Goal: Find specific page/section: Find specific page/section

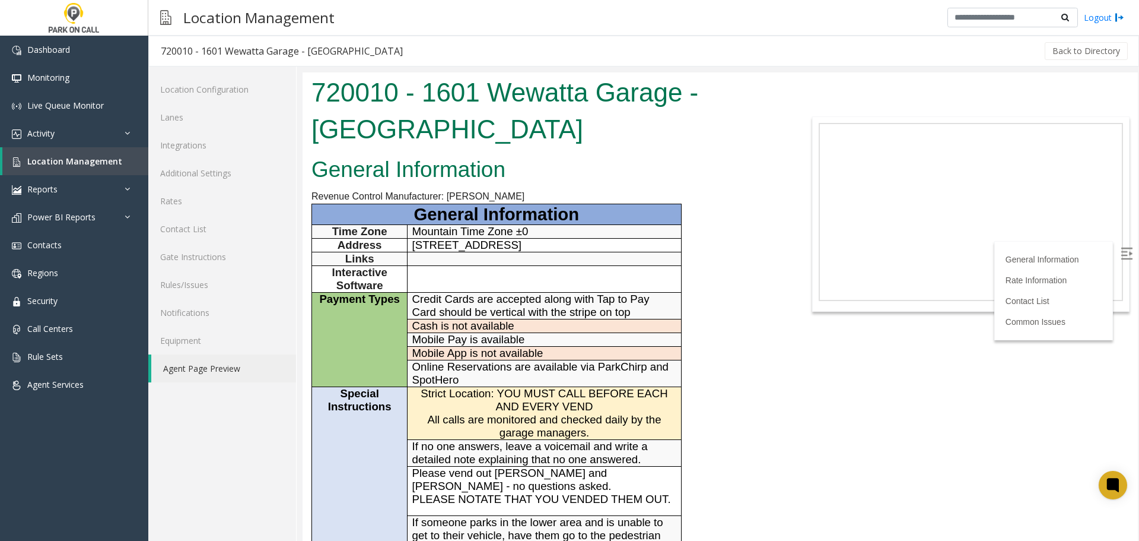
scroll to position [534, 0]
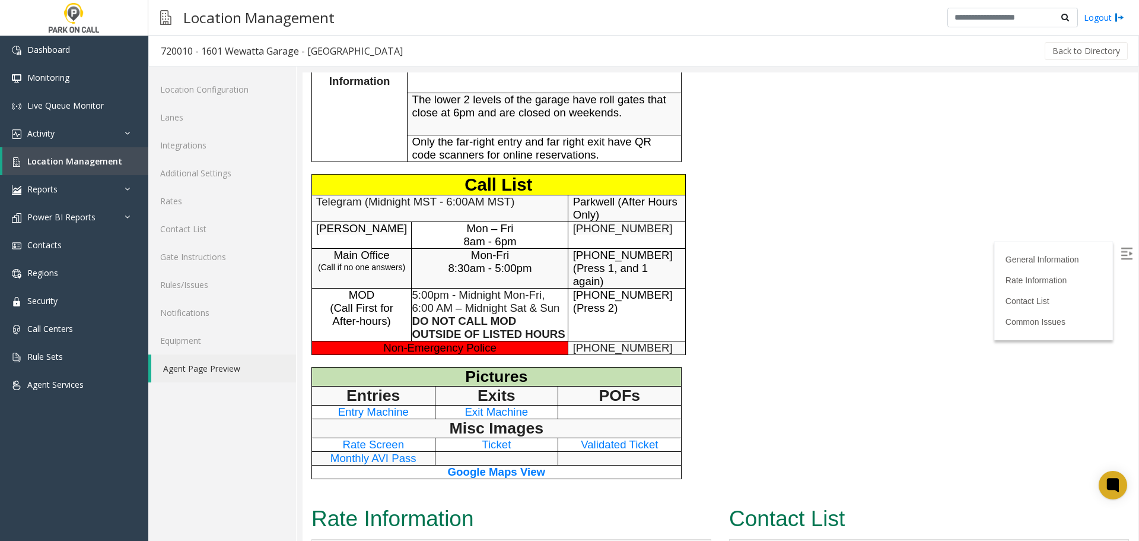
click at [761, 230] on div "General Information Revenue Control Manufacturer: Amano McGann General Informat…" at bounding box center [546, 60] width 487 height 884
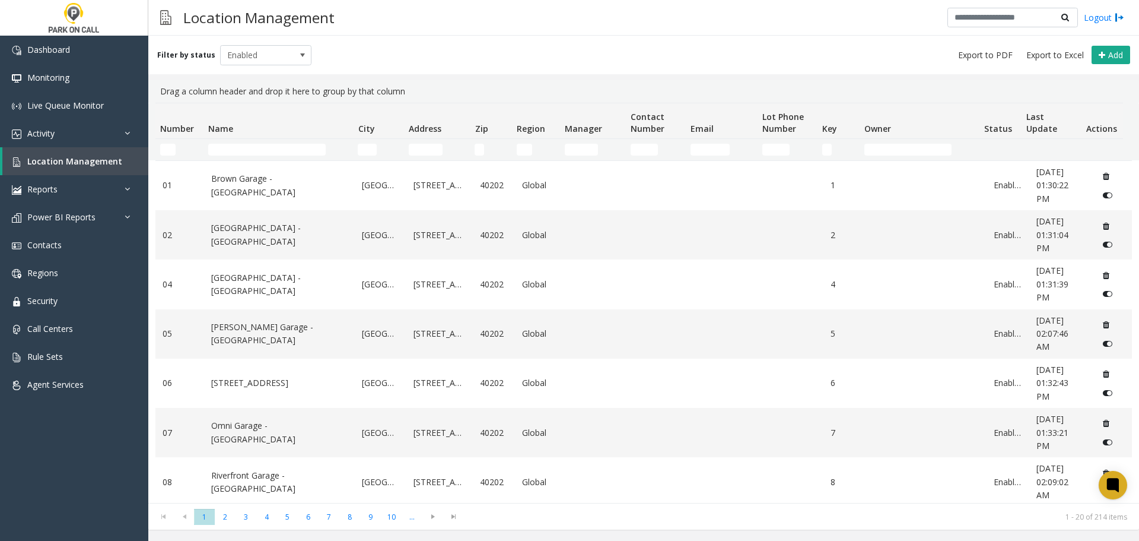
click at [736, 42] on div "Filter by status Enabled Add" at bounding box center [643, 55] width 991 height 39
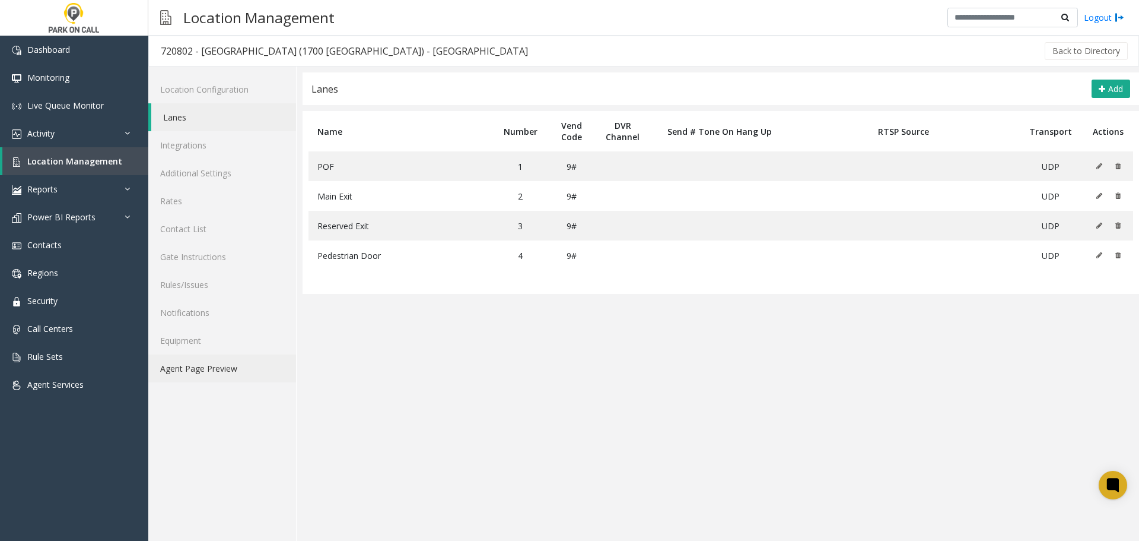
click at [211, 373] on link "Agent Page Preview" at bounding box center [222, 368] width 148 height 28
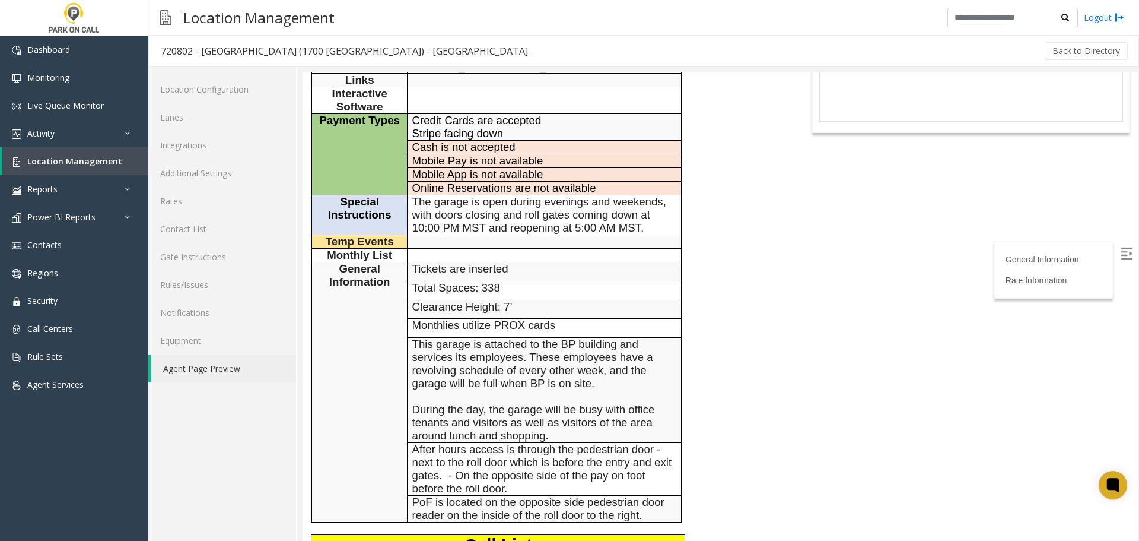
scroll to position [237, 0]
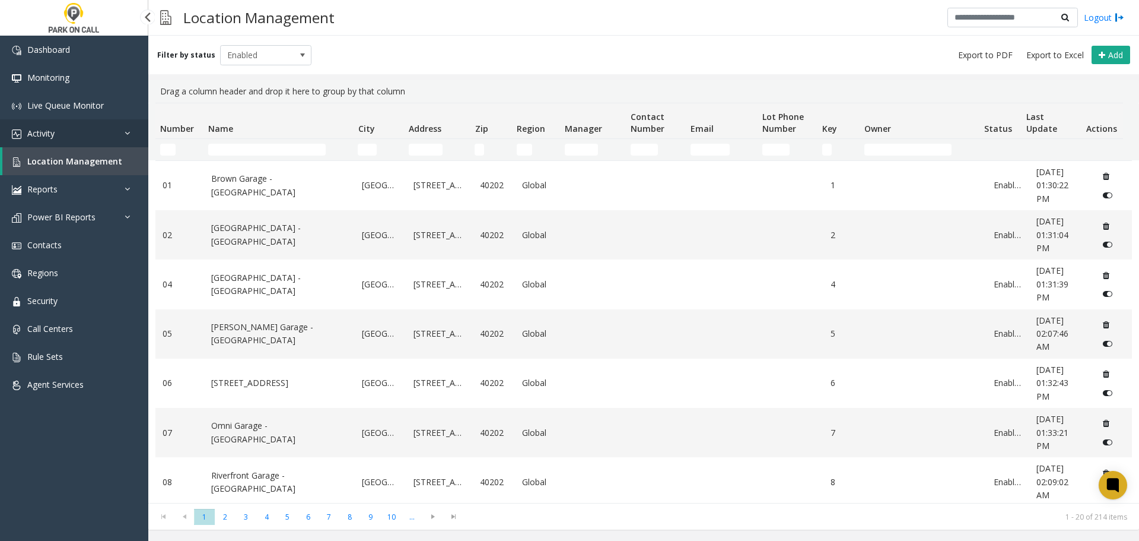
click at [90, 134] on link "Activity" at bounding box center [74, 133] width 148 height 28
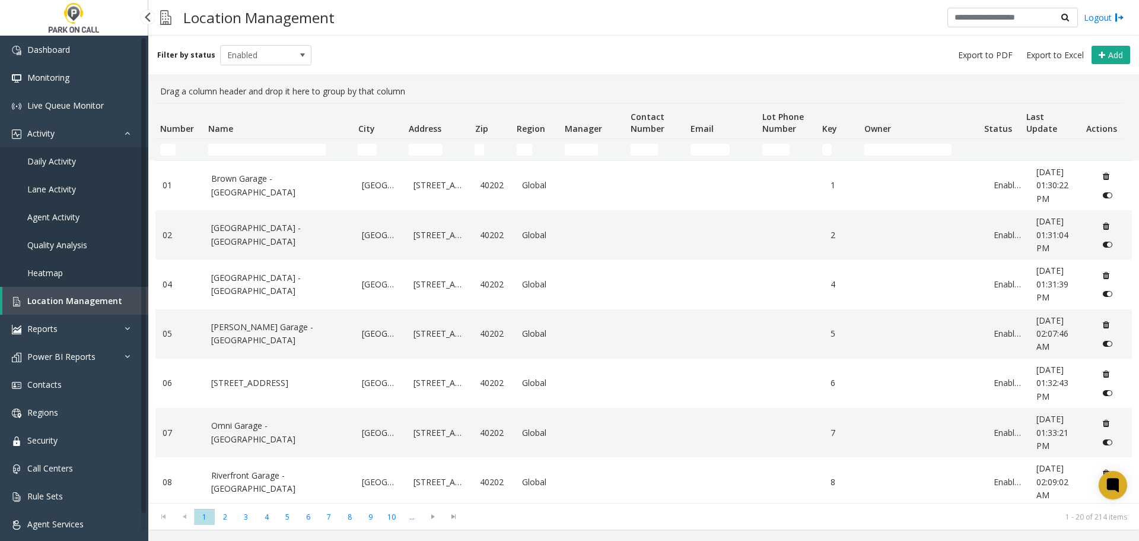
click at [59, 205] on link "Agent Activity" at bounding box center [74, 217] width 148 height 28
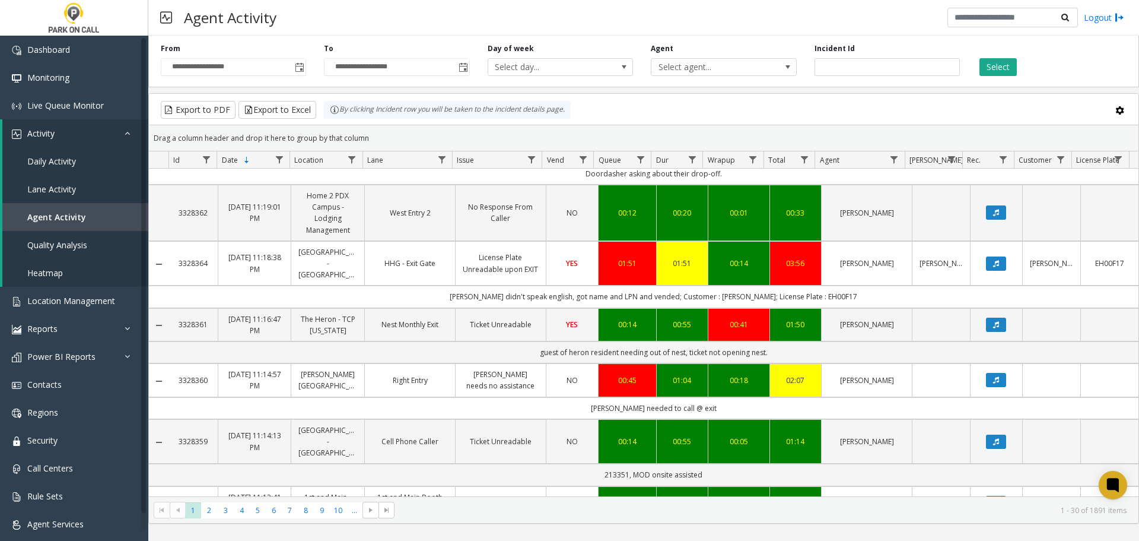
scroll to position [119, 0]
